Goal: Task Accomplishment & Management: Manage account settings

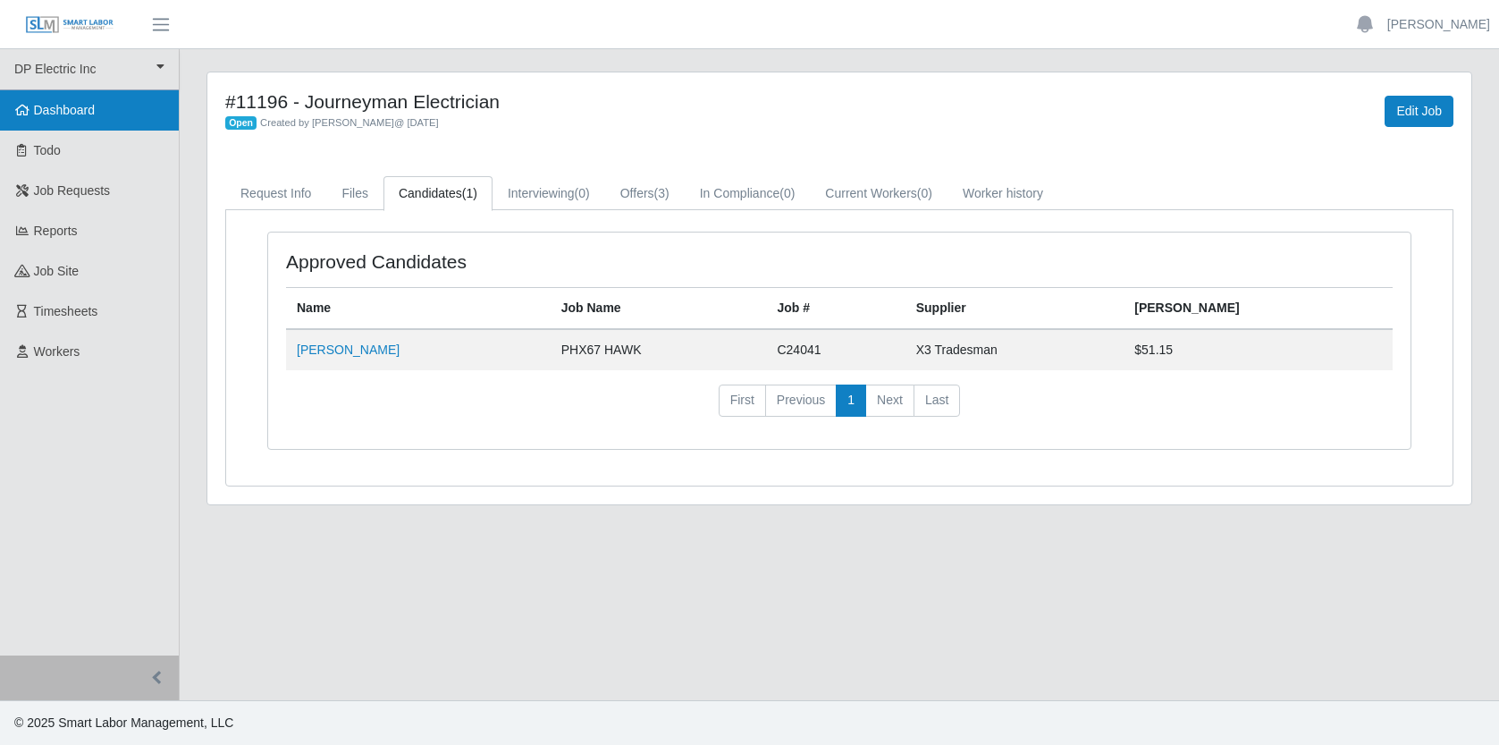
click at [100, 114] on link "Dashboard" at bounding box center [89, 110] width 179 height 40
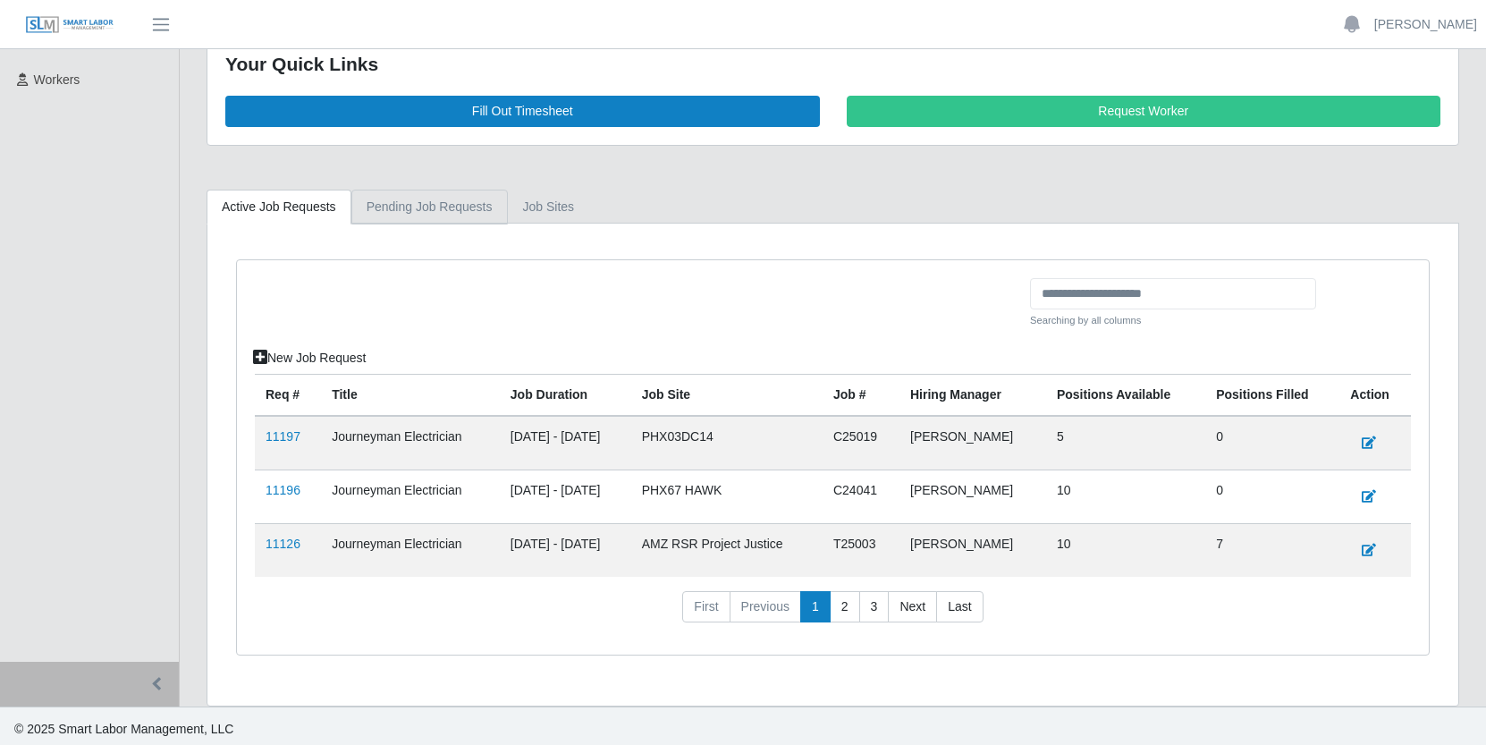
scroll to position [278, 0]
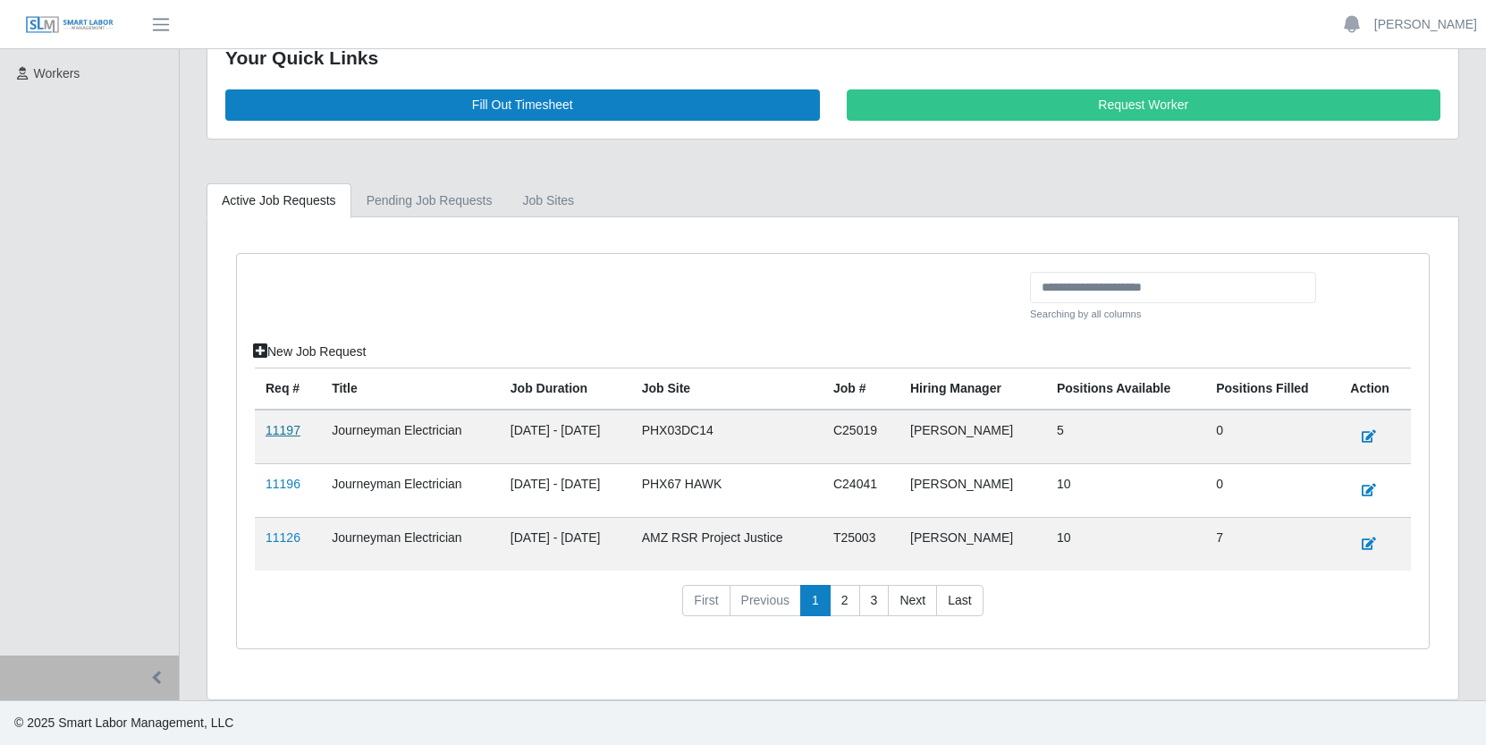
click at [279, 428] on link "11197" at bounding box center [282, 430] width 35 height 14
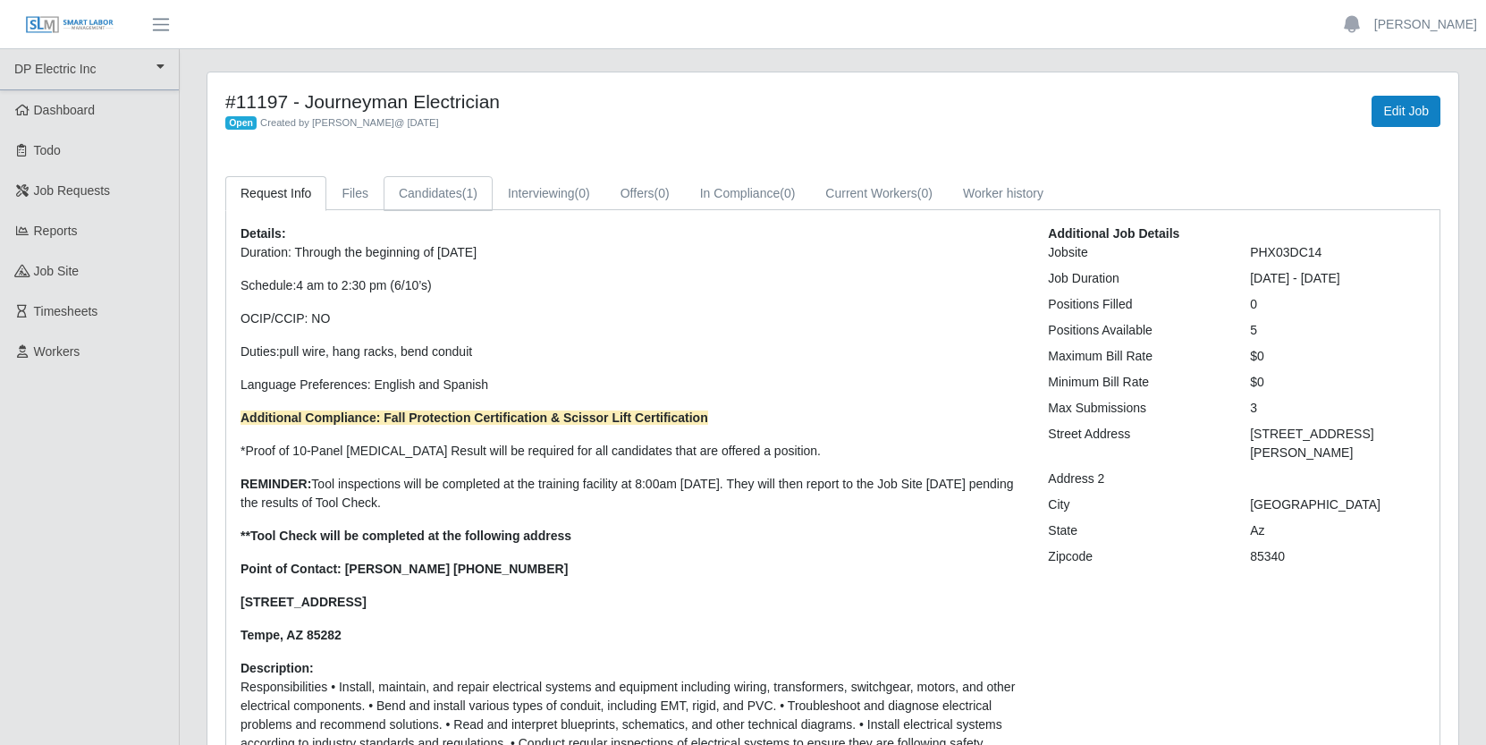
click at [453, 190] on link "Candidates (1)" at bounding box center [437, 193] width 109 height 35
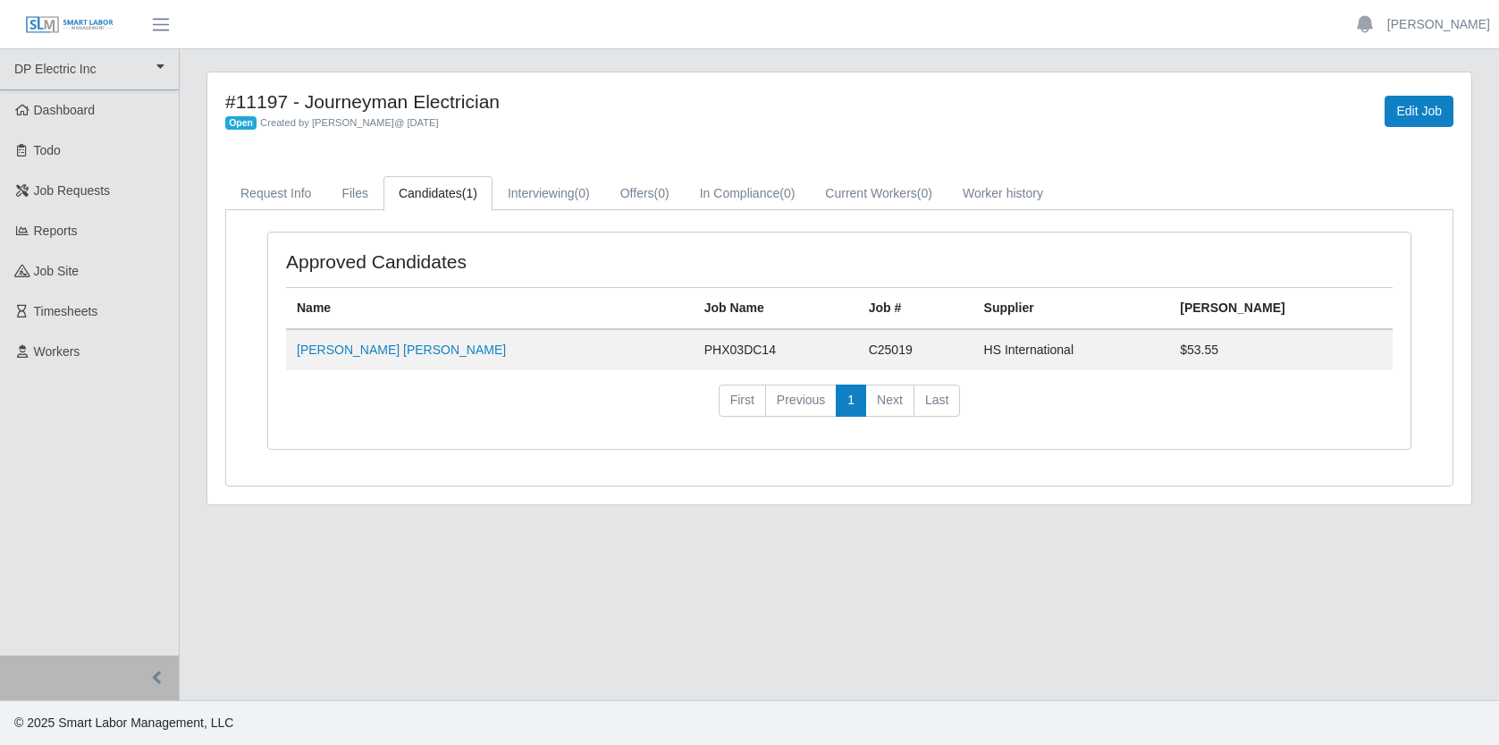
click at [471, 350] on td "[PERSON_NAME] [PERSON_NAME]" at bounding box center [490, 349] width 408 height 41
click at [447, 350] on link "[PERSON_NAME] [PERSON_NAME]" at bounding box center [401, 349] width 209 height 14
